Goal: Find specific page/section: Find specific page/section

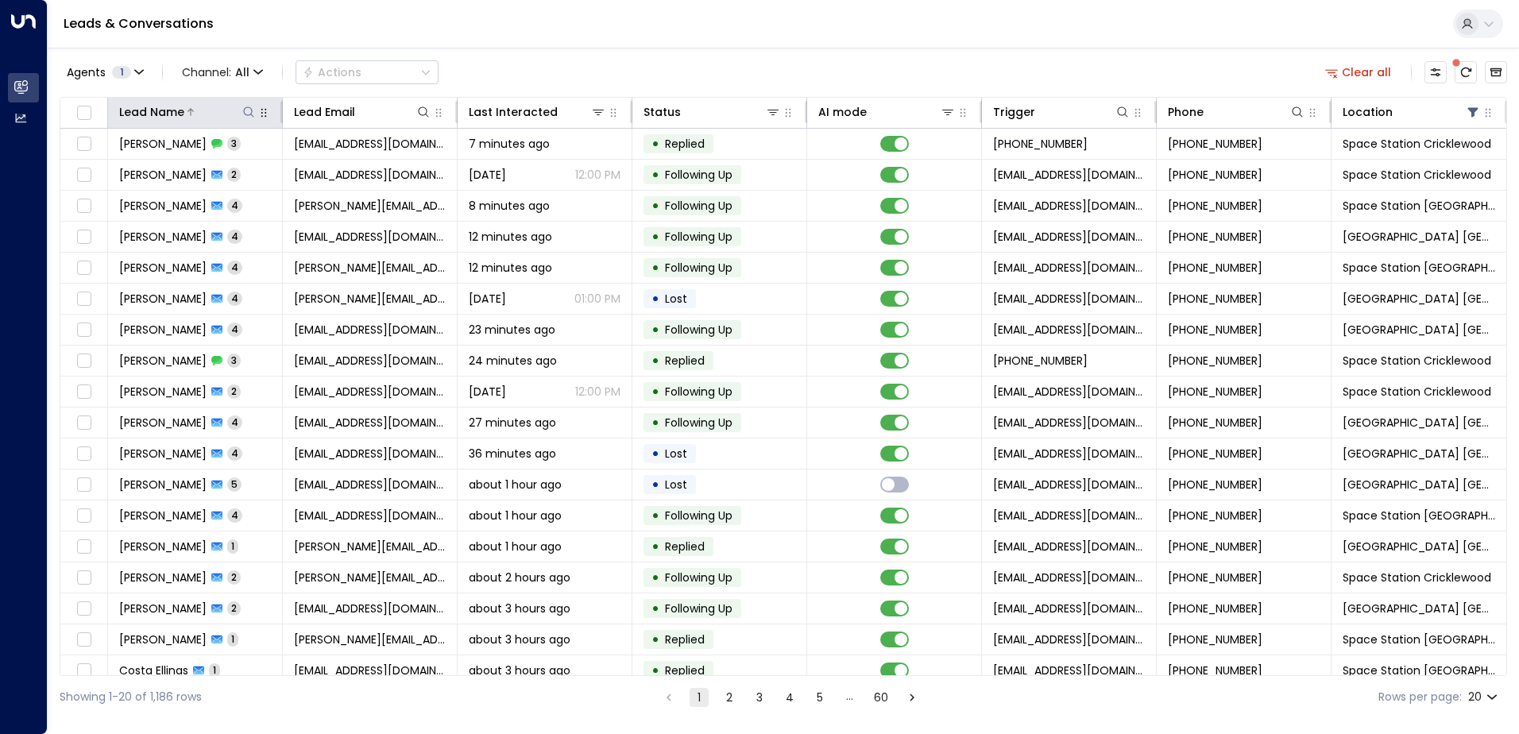
click at [245, 110] on icon at bounding box center [248, 112] width 13 height 13
type input "******"
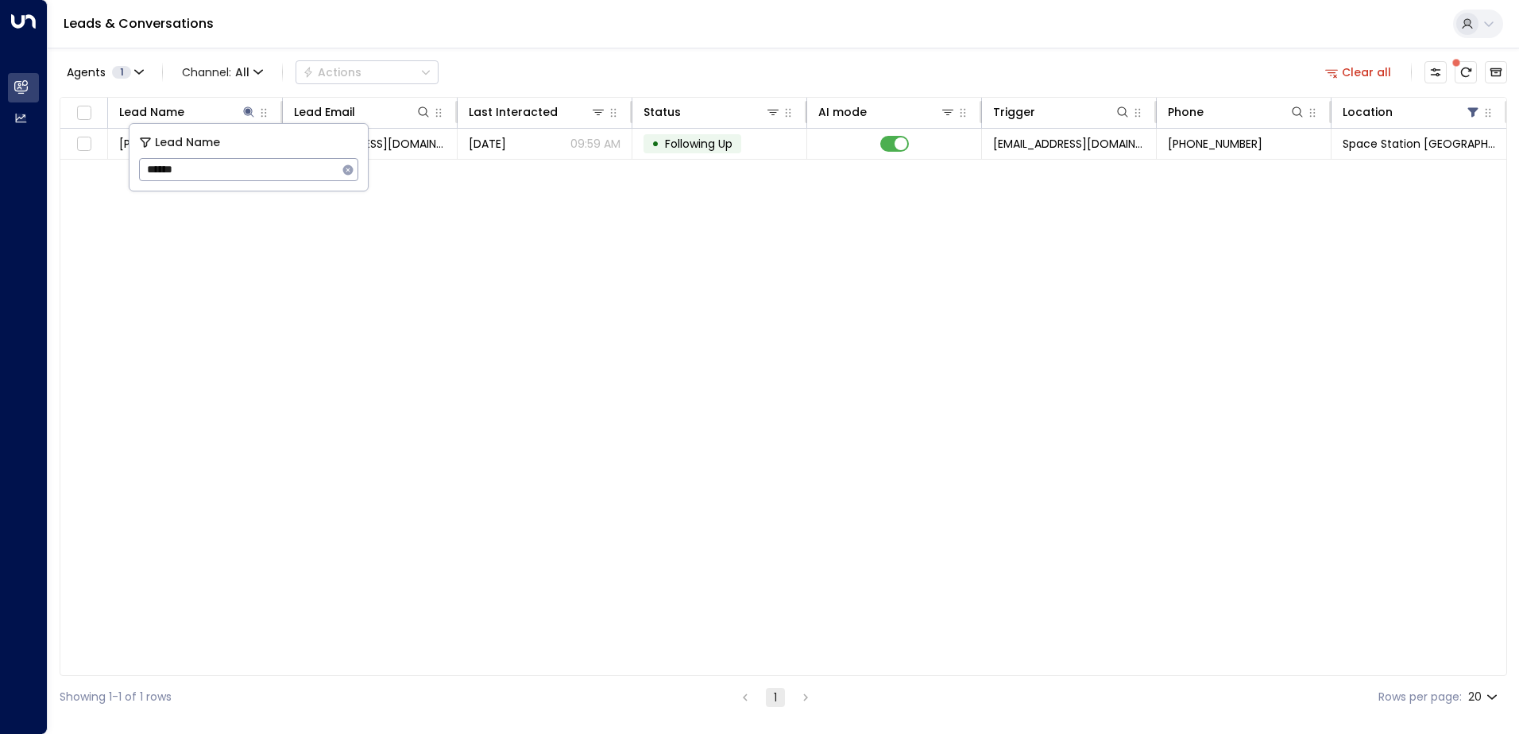
click at [581, 66] on div "Agents 1 Channel: All Actions Clear all" at bounding box center [783, 72] width 1447 height 33
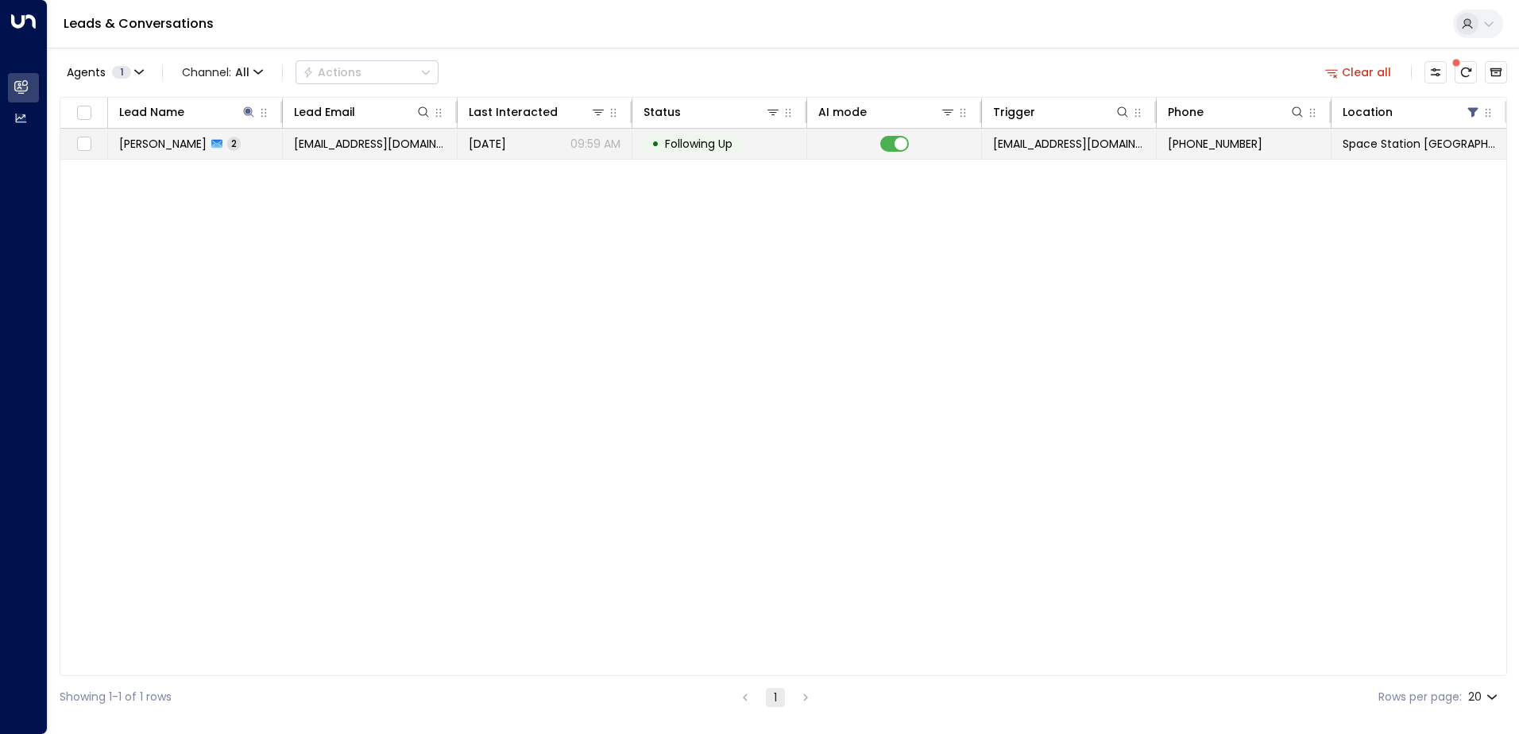
click at [545, 141] on div "[DATE] 09:59 AM" at bounding box center [545, 144] width 152 height 16
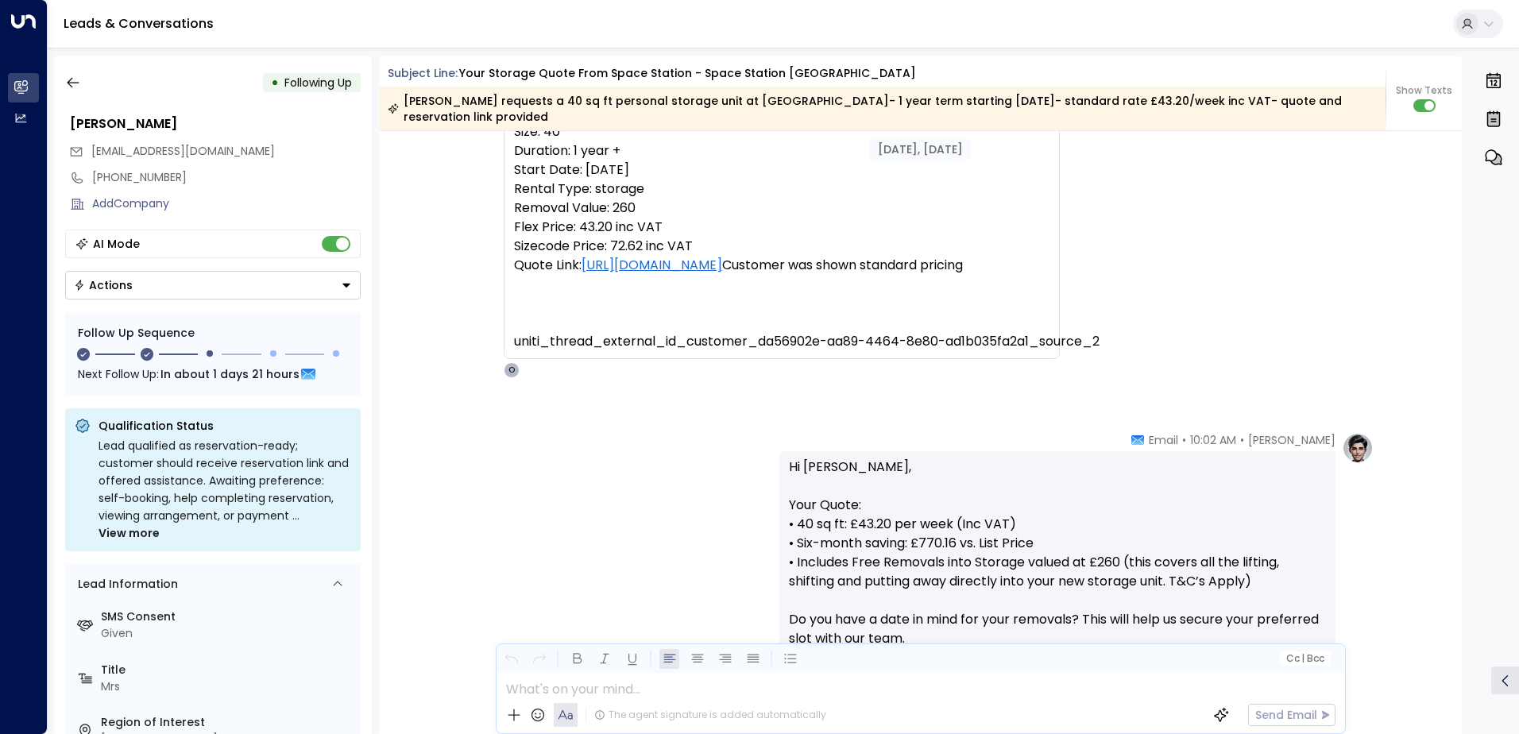
scroll to position [17, 0]
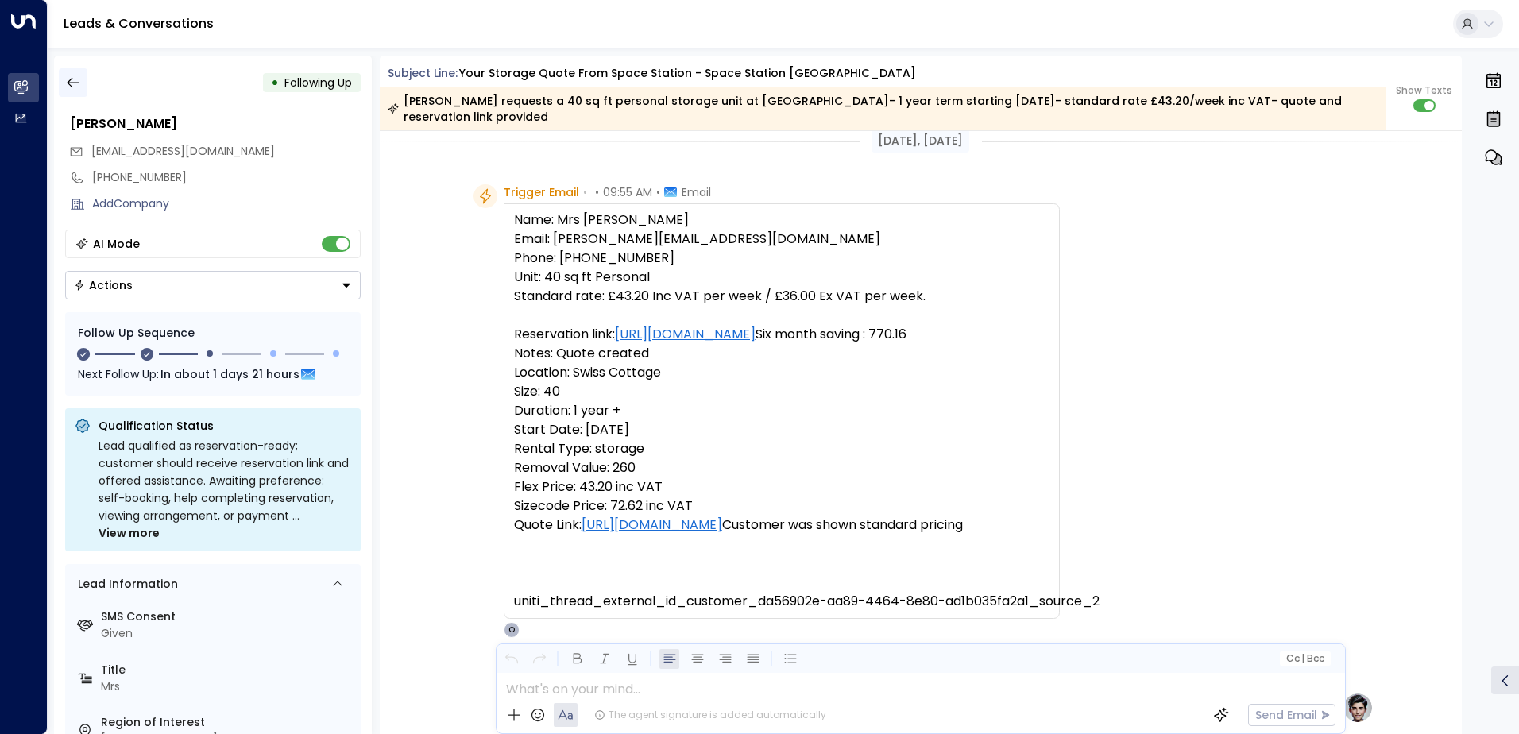
click at [68, 79] on icon "button" at bounding box center [73, 83] width 16 height 16
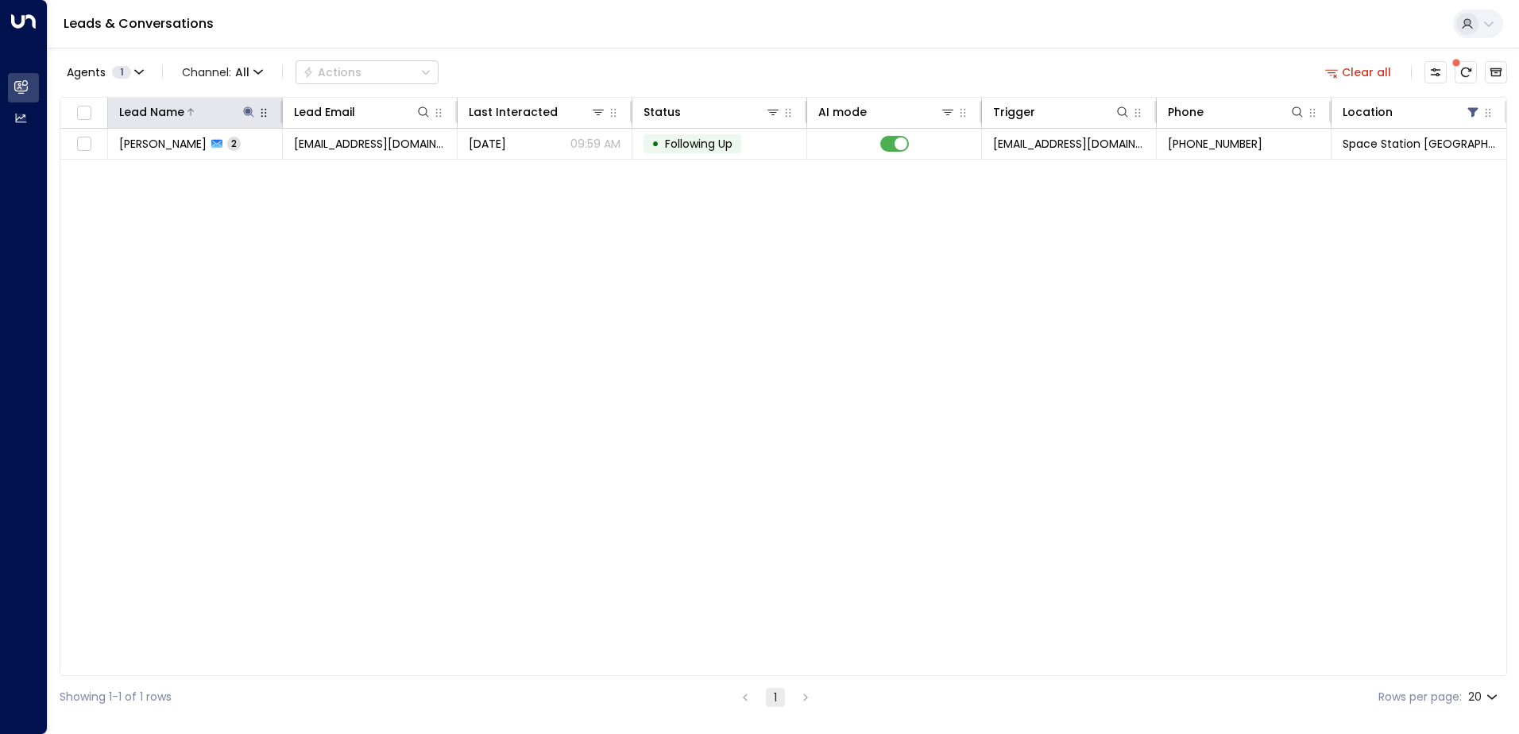
click at [245, 110] on icon at bounding box center [248, 112] width 13 height 13
click at [346, 170] on icon "button" at bounding box center [348, 169] width 10 height 10
click at [309, 168] on input "text" at bounding box center [248, 169] width 219 height 29
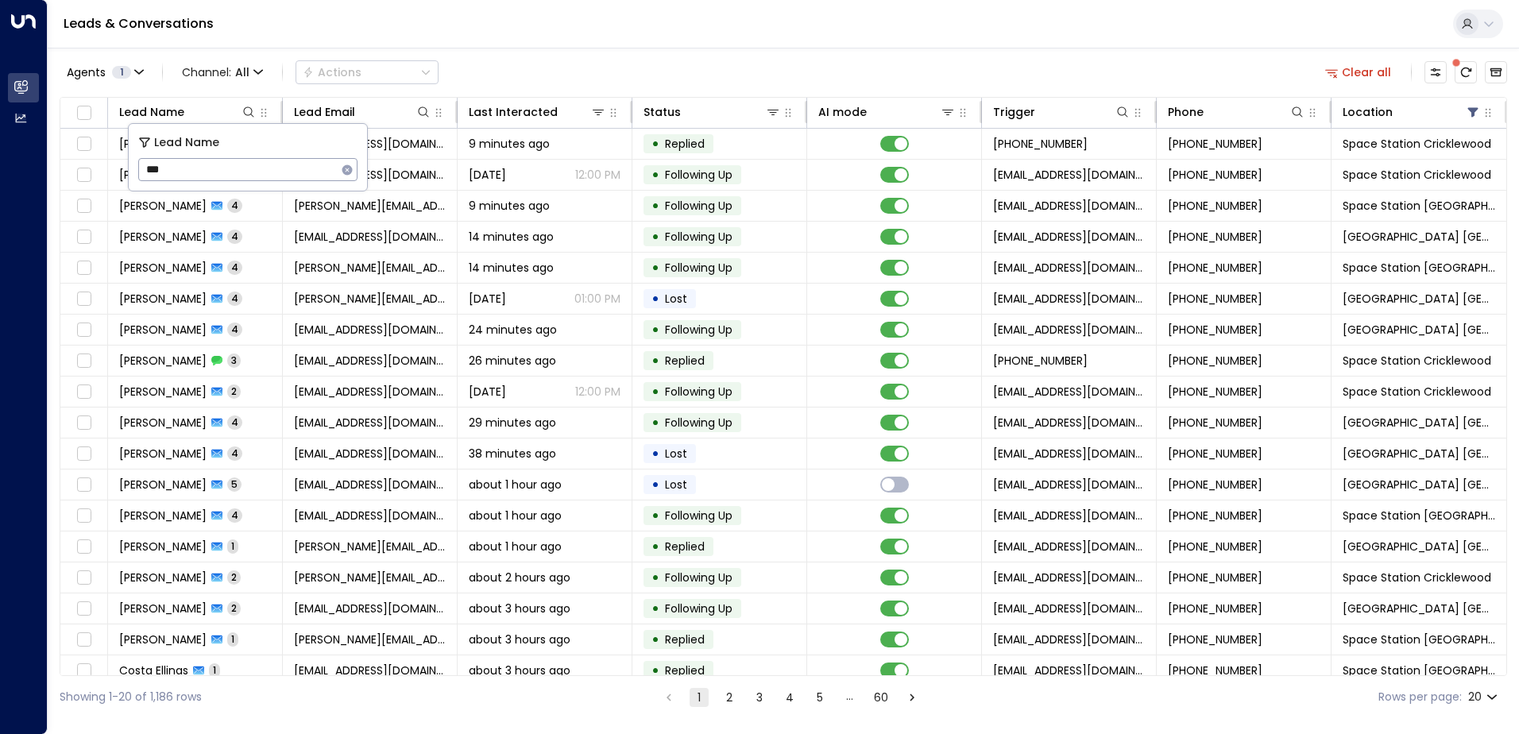
type input "****"
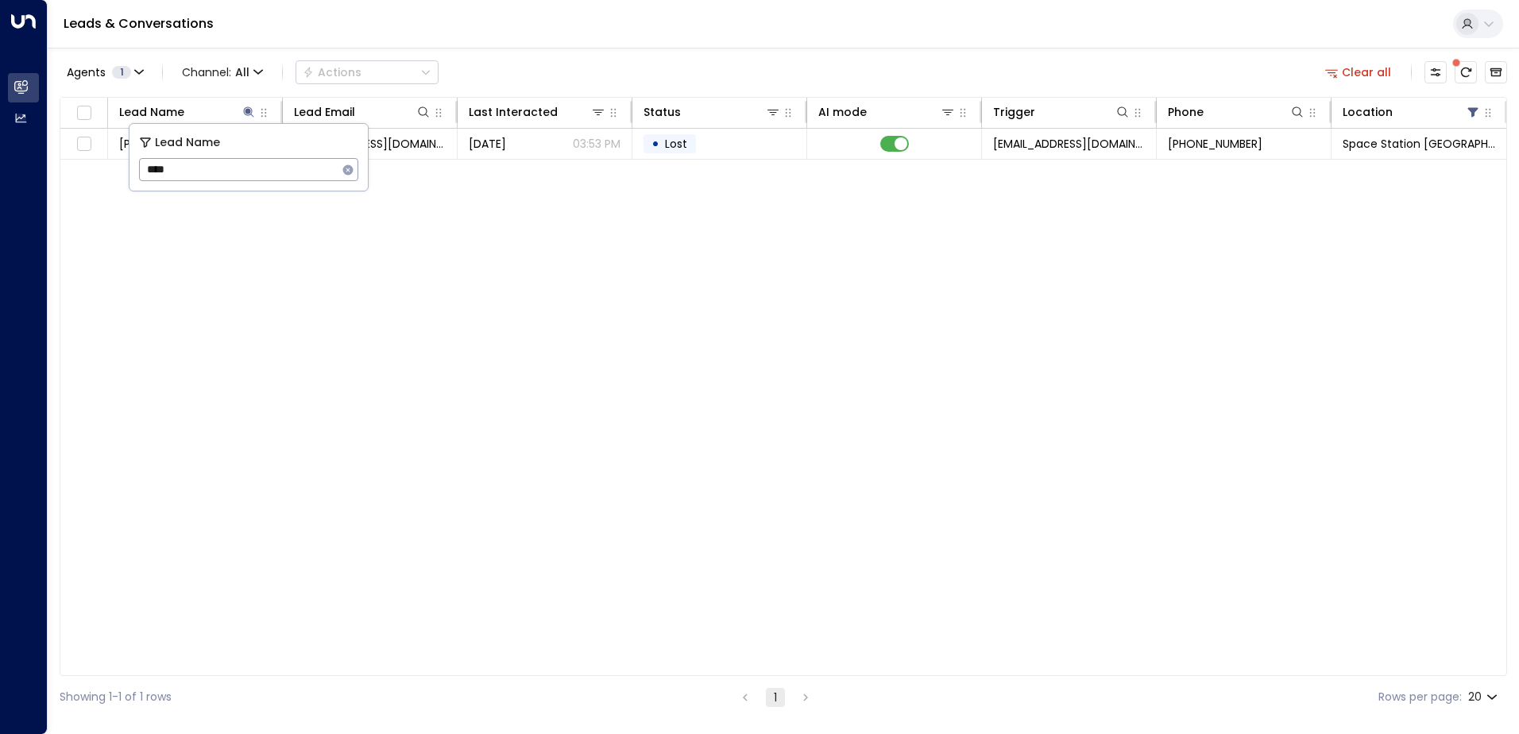
click at [500, 58] on div "Agents 1 Channel: All Actions Clear all" at bounding box center [783, 72] width 1447 height 33
click at [247, 110] on icon at bounding box center [248, 111] width 10 height 10
click at [349, 169] on icon "button" at bounding box center [348, 170] width 13 height 13
click at [306, 168] on input "text" at bounding box center [248, 169] width 219 height 29
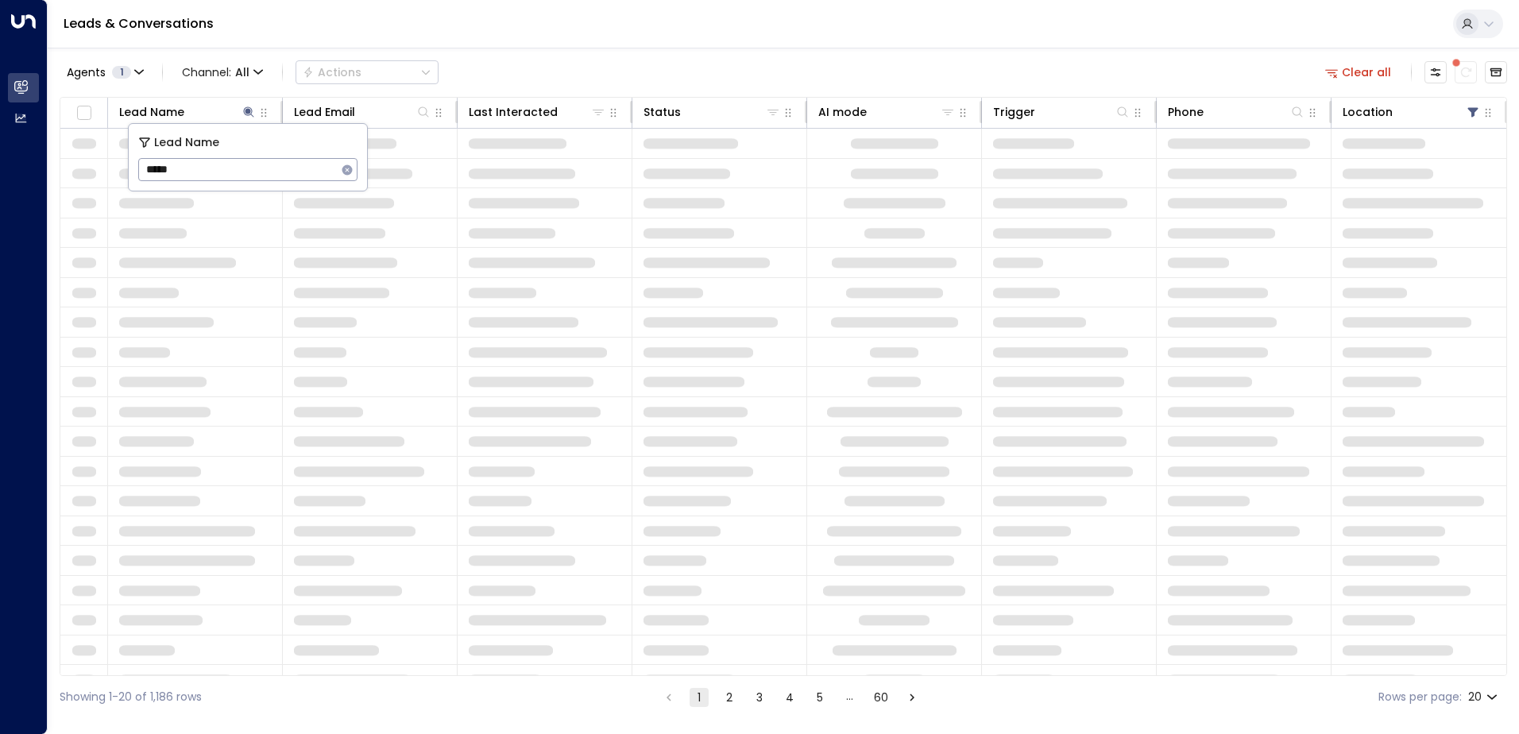
type input "*****"
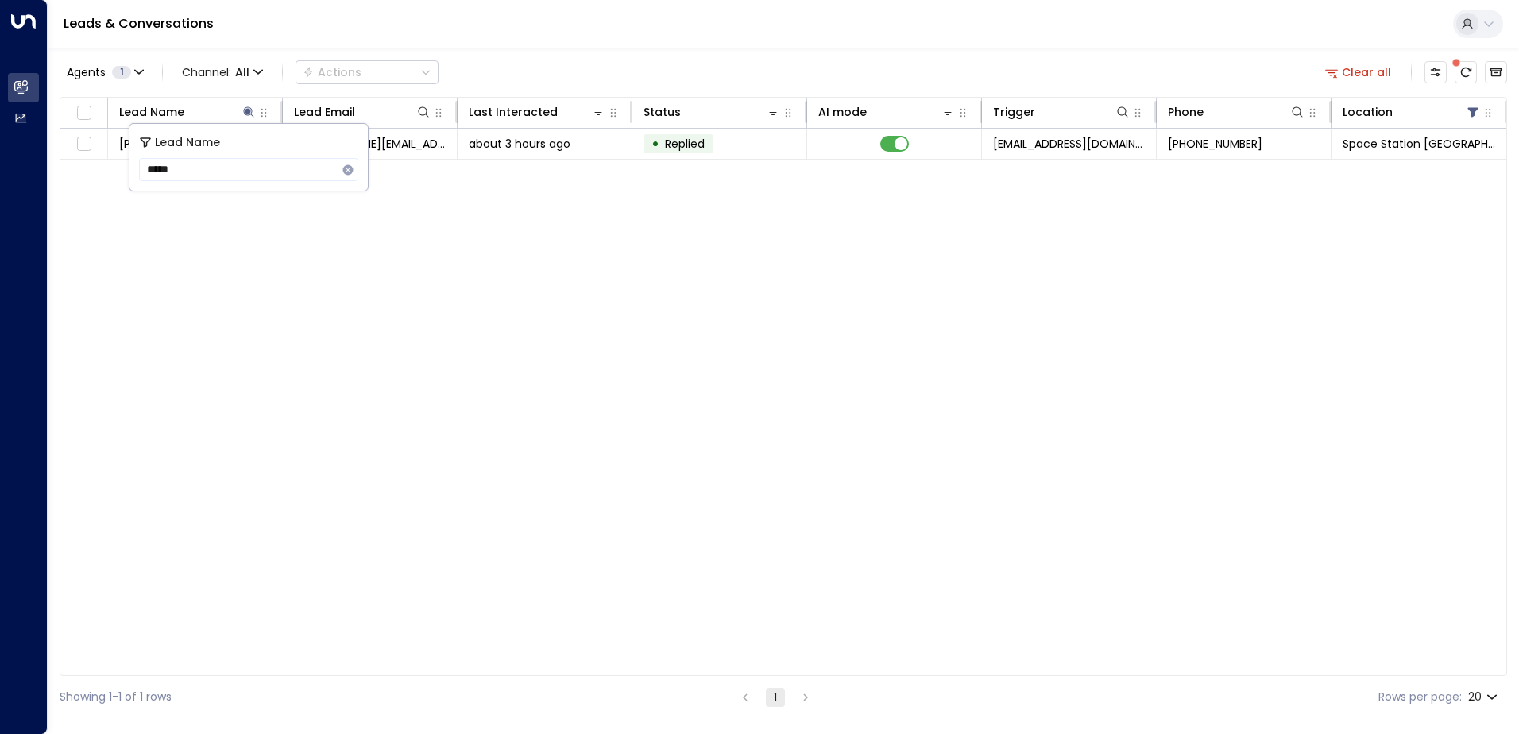
click at [678, 51] on div "Agents 1 Channel: All Actions Clear all Lead Name Lead Email Last Interacted St…" at bounding box center [783, 383] width 1447 height 670
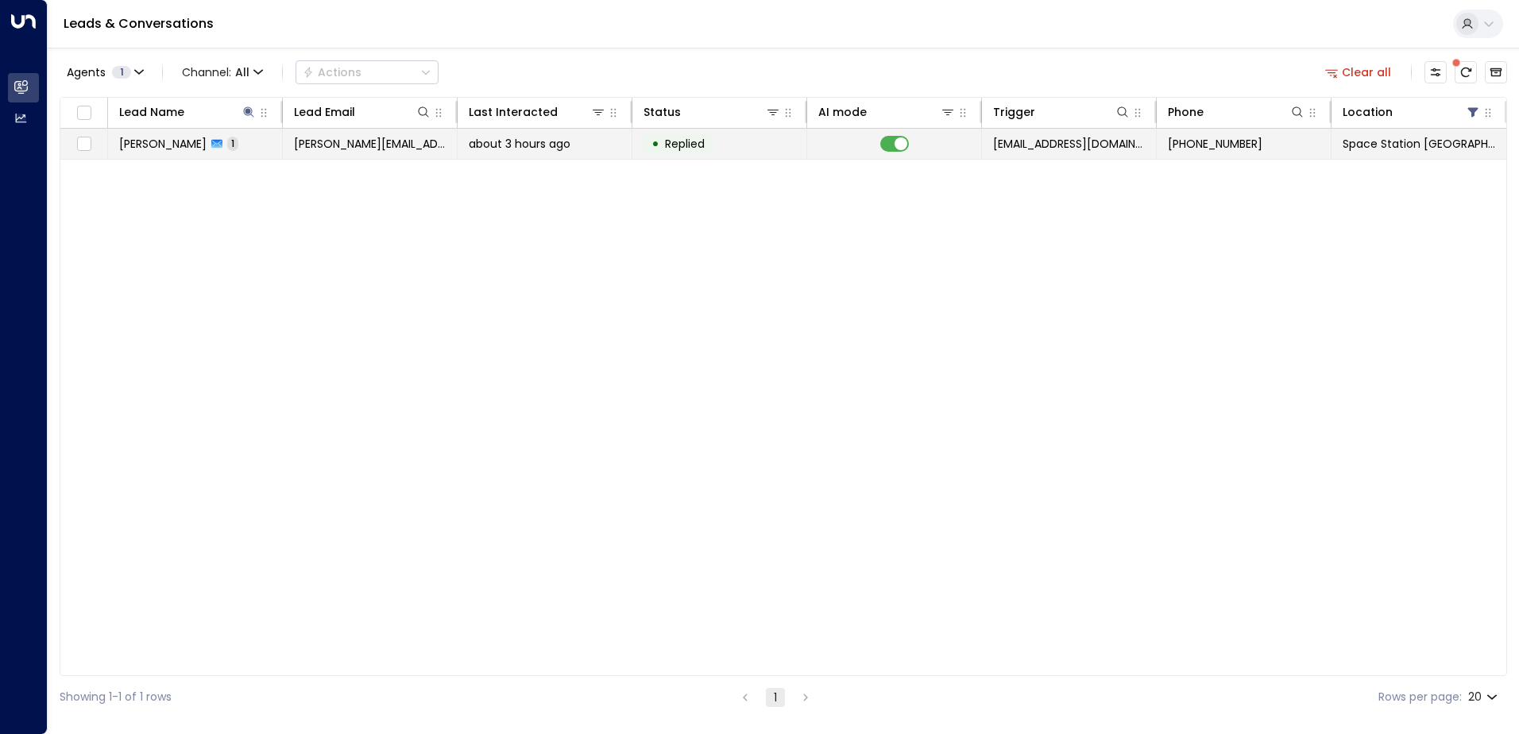
click at [445, 144] on td "[PERSON_NAME][EMAIL_ADDRESS][PERSON_NAME][DOMAIN_NAME]" at bounding box center [370, 144] width 175 height 30
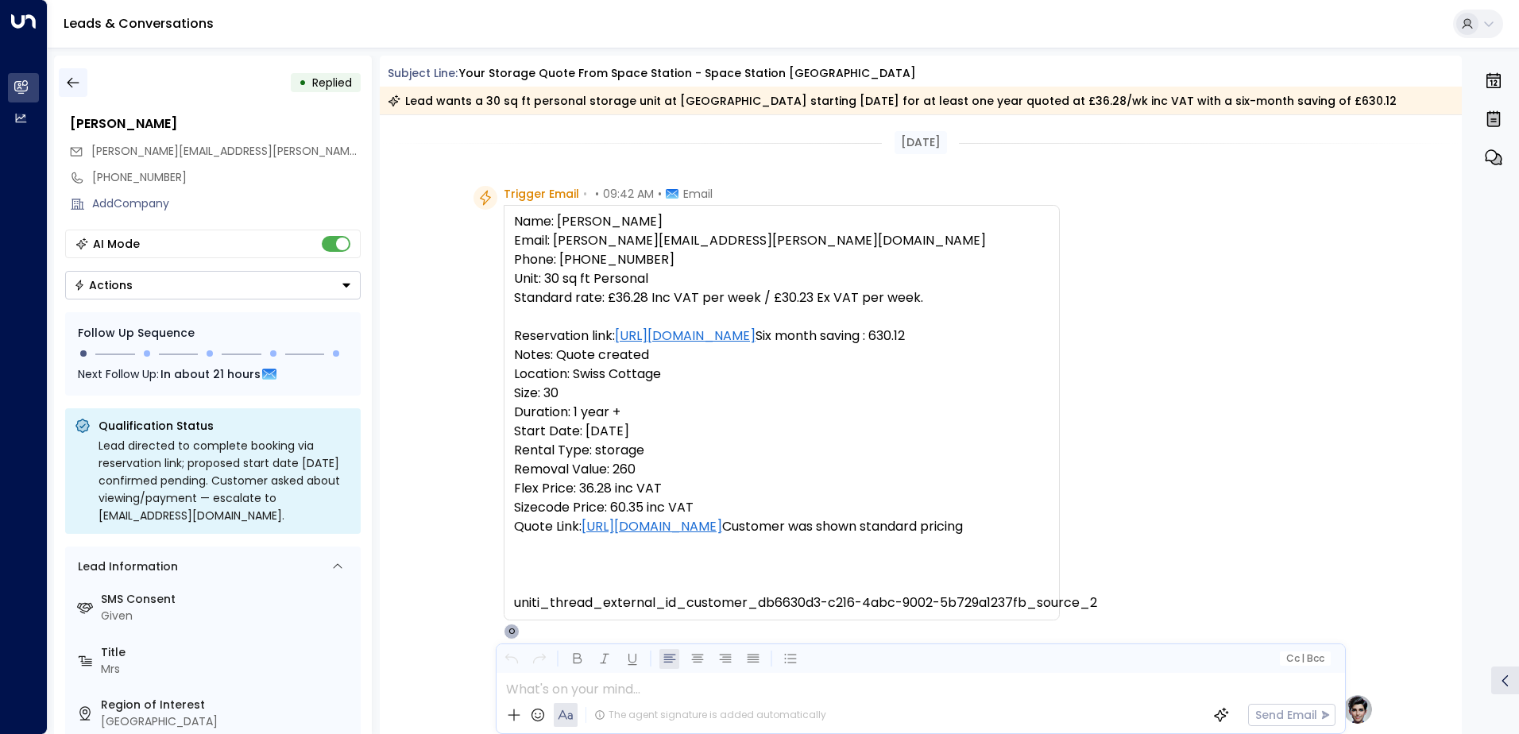
click at [68, 80] on icon "button" at bounding box center [73, 83] width 16 height 16
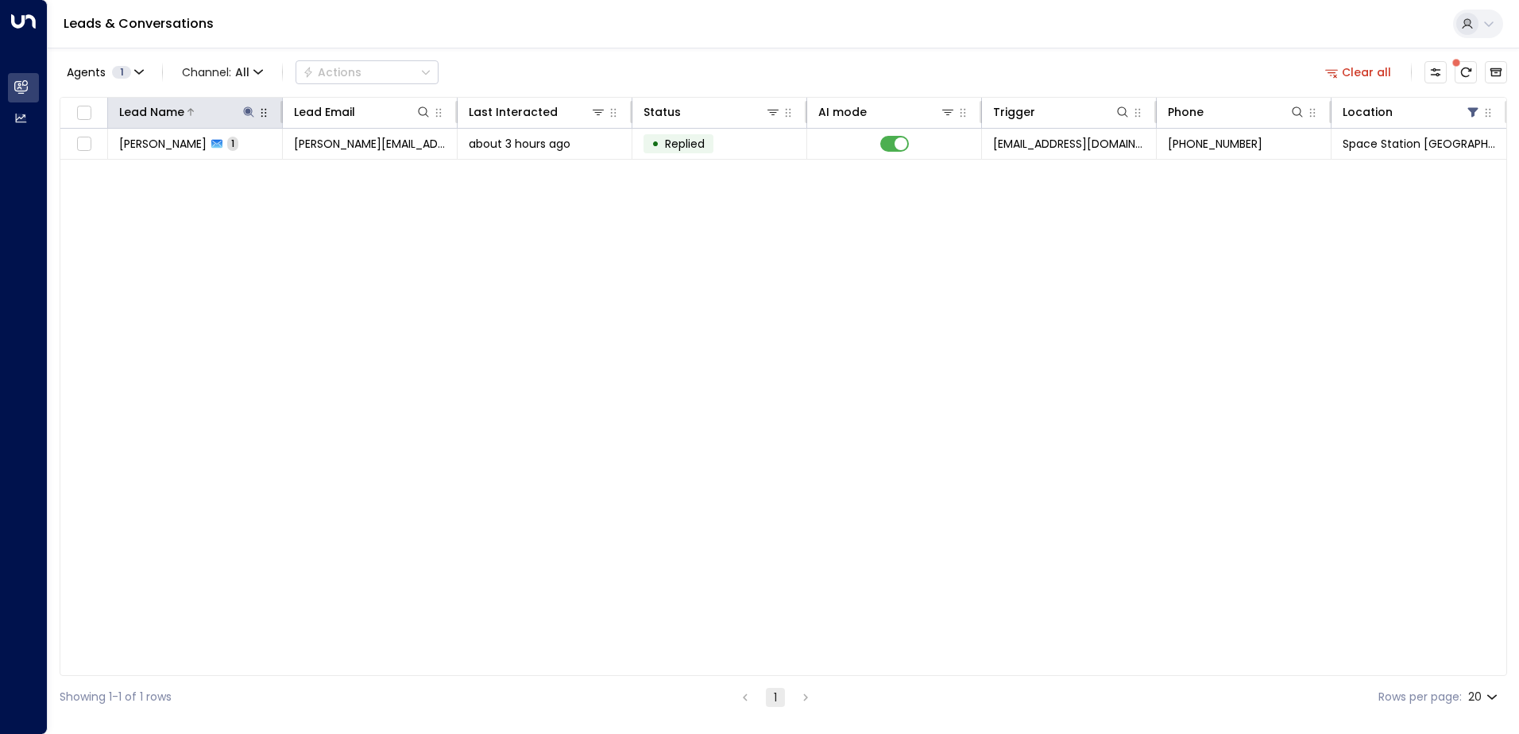
click at [249, 117] on icon at bounding box center [248, 112] width 13 height 13
click at [346, 168] on icon "button" at bounding box center [348, 170] width 13 height 13
click at [319, 168] on input "text" at bounding box center [248, 169] width 219 height 29
type input "*******"
click at [660, 65] on div "Agents 1 Channel: All Actions Clear all" at bounding box center [783, 72] width 1447 height 33
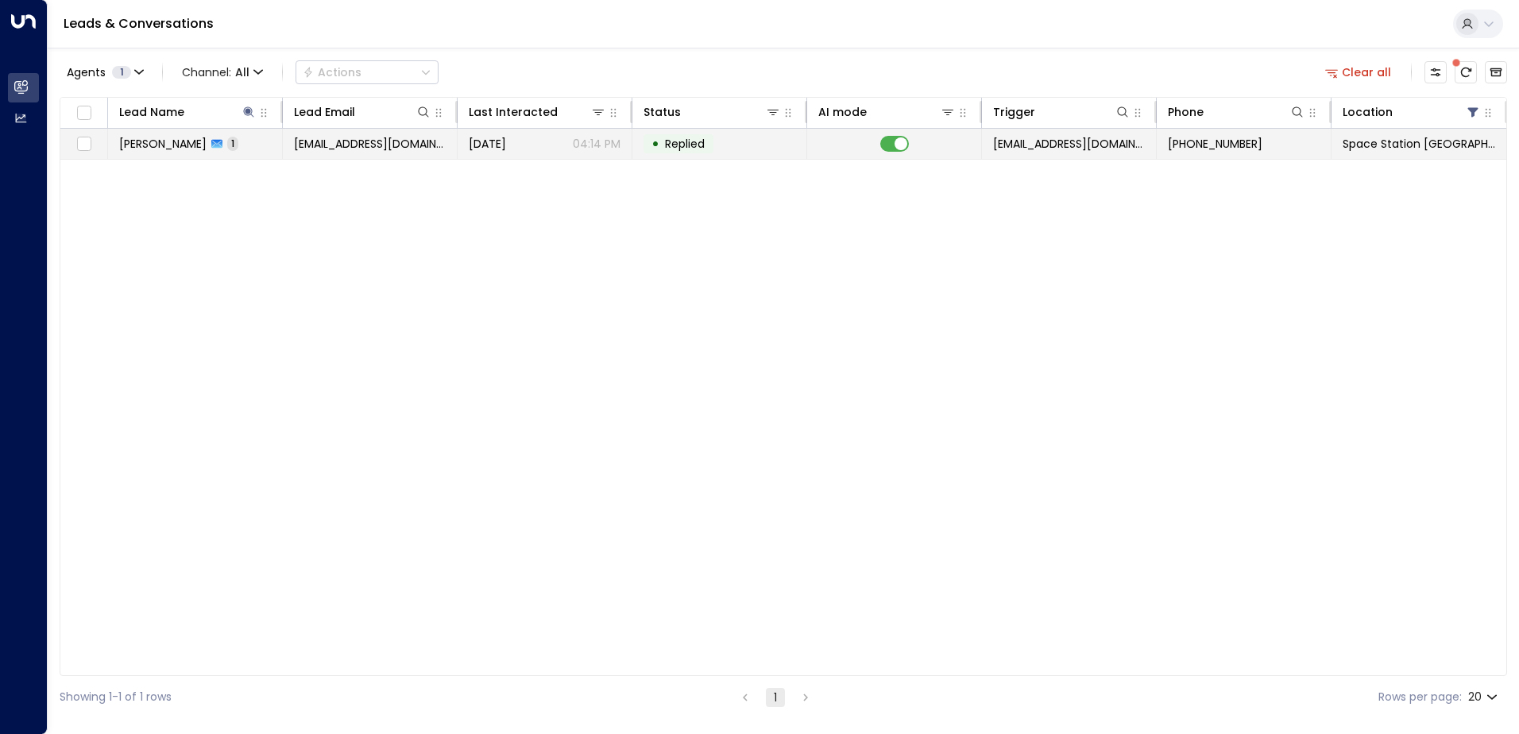
click at [484, 144] on span "[DATE]" at bounding box center [487, 144] width 37 height 16
